Goal: Transaction & Acquisition: Subscribe to service/newsletter

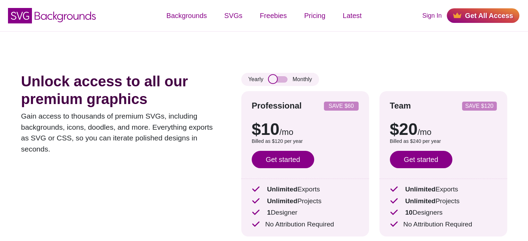
drag, startPoint x: 274, startPoint y: 79, endPoint x: 289, endPoint y: 82, distance: 15.1
click at [289, 82] on div "Yearly Monthly" at bounding box center [280, 79] width 78 height 13
click at [285, 81] on input "checkbox" at bounding box center [278, 79] width 19 height 6
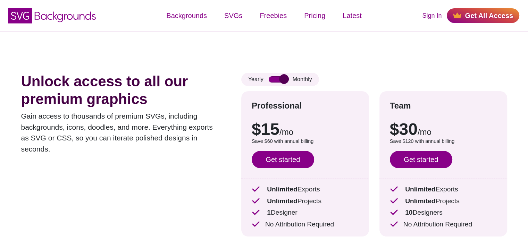
click at [280, 80] on input "checkbox" at bounding box center [278, 79] width 19 height 6
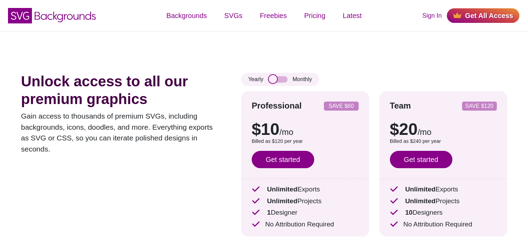
click at [277, 80] on input "checkbox" at bounding box center [278, 79] width 19 height 6
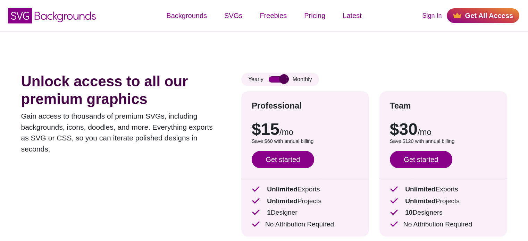
click at [277, 80] on input "checkbox" at bounding box center [278, 79] width 19 height 6
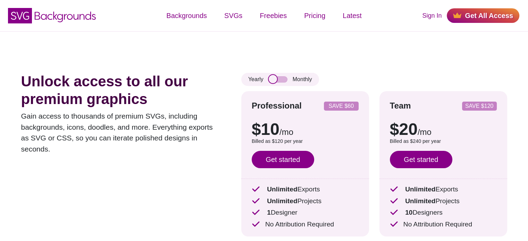
click at [277, 80] on input "checkbox" at bounding box center [278, 79] width 19 height 6
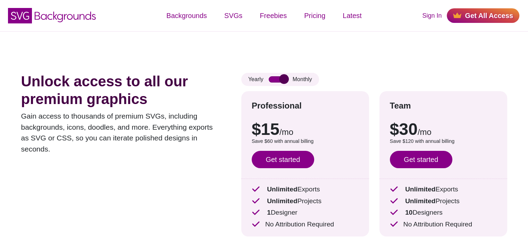
click at [277, 80] on input "checkbox" at bounding box center [278, 79] width 19 height 6
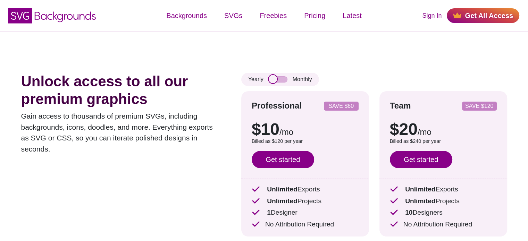
click at [277, 80] on input "checkbox" at bounding box center [278, 79] width 19 height 6
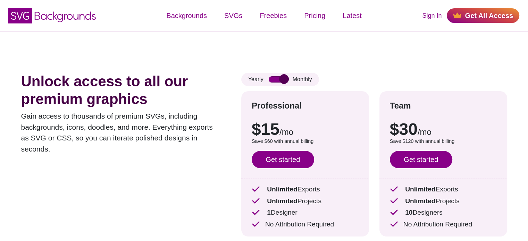
click at [277, 80] on input "checkbox" at bounding box center [278, 79] width 19 height 6
checkbox input "false"
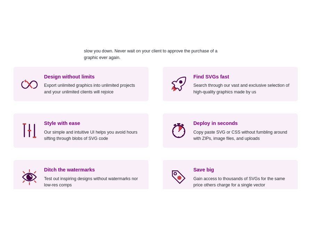
scroll to position [555, 0]
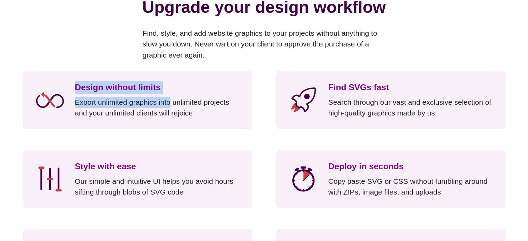
drag, startPoint x: 67, startPoint y: 86, endPoint x: 172, endPoint y: 96, distance: 105.6
click at [172, 96] on div "Design without limits Export unlimited graphics into unlimited projects and you…" at bounding box center [137, 100] width 229 height 58
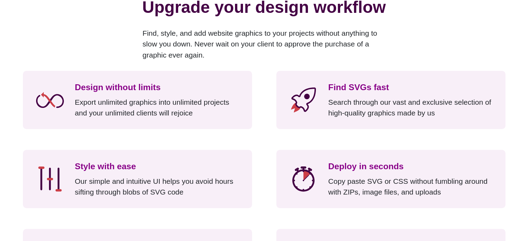
click at [189, 106] on p "Export unlimited graphics into unlimited projects and your unlimited clients wi…" at bounding box center [158, 108] width 167 height 22
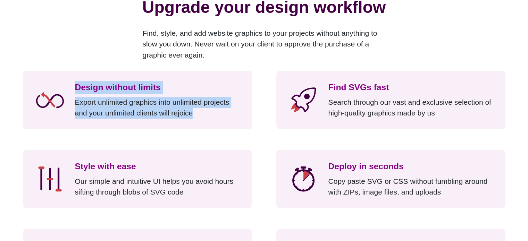
drag, startPoint x: 200, startPoint y: 118, endPoint x: 45, endPoint y: 75, distance: 160.6
click at [45, 75] on div "Design without limits Export unlimited graphics into unlimited projects and you…" at bounding box center [137, 100] width 229 height 58
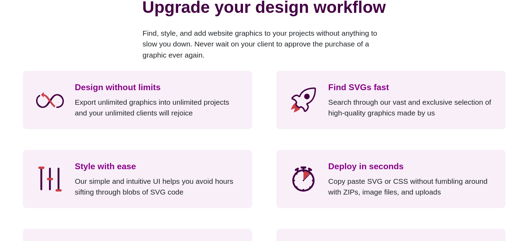
click at [64, 77] on div "Design without limits Export unlimited graphics into unlimited projects and you…" at bounding box center [137, 100] width 229 height 58
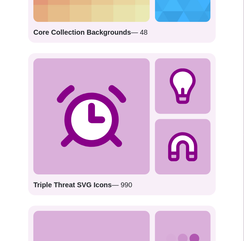
scroll to position [1615, 0]
